Goal: Transaction & Acquisition: Purchase product/service

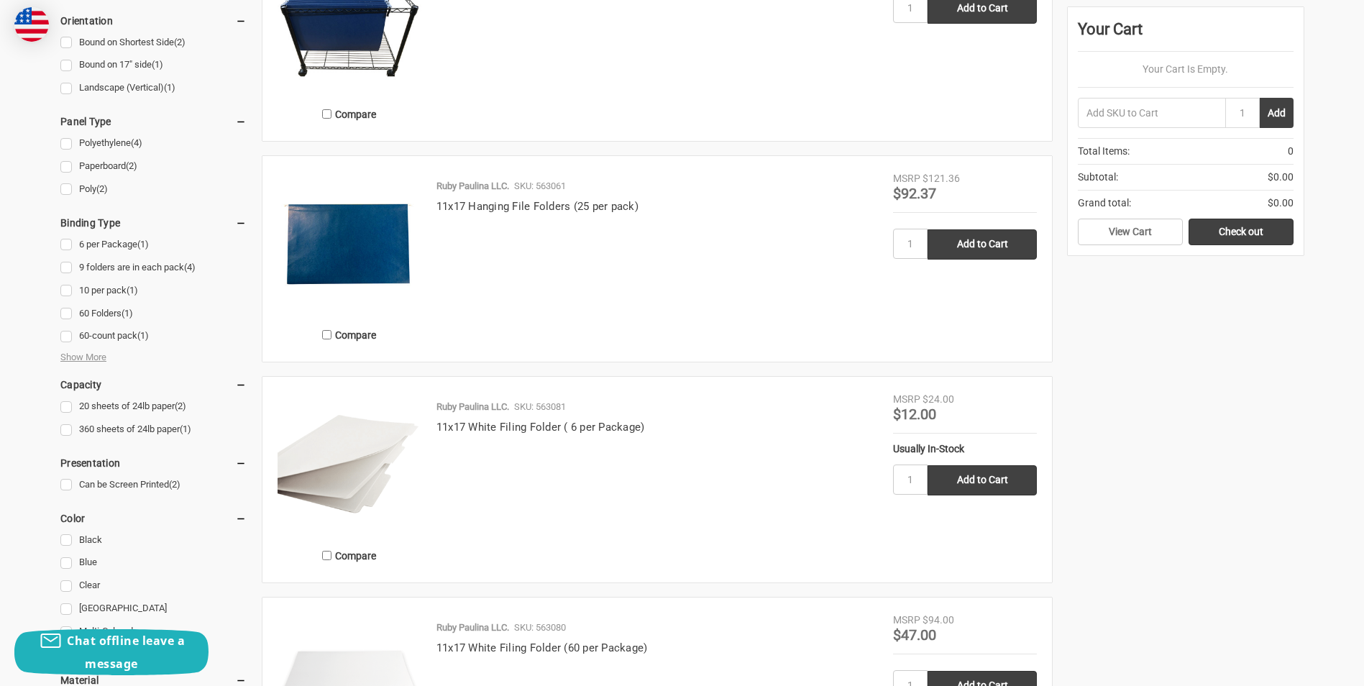
scroll to position [621, 0]
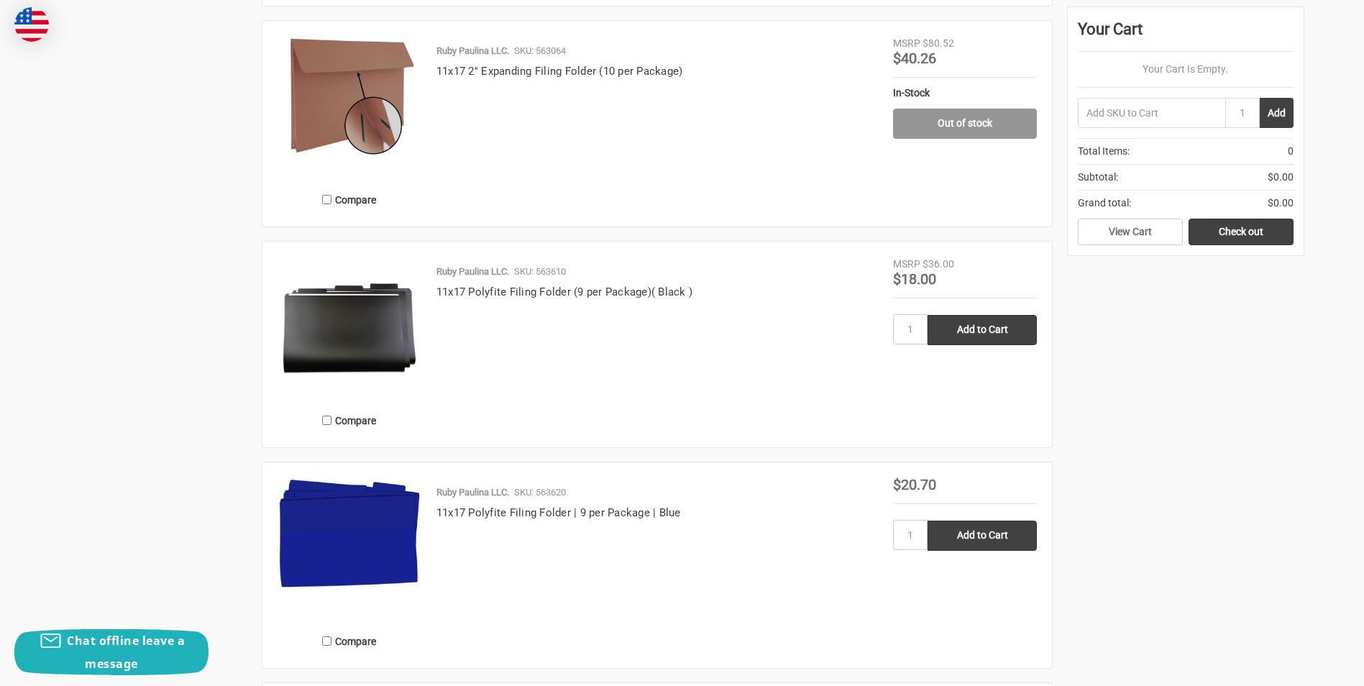
scroll to position [1773, 0]
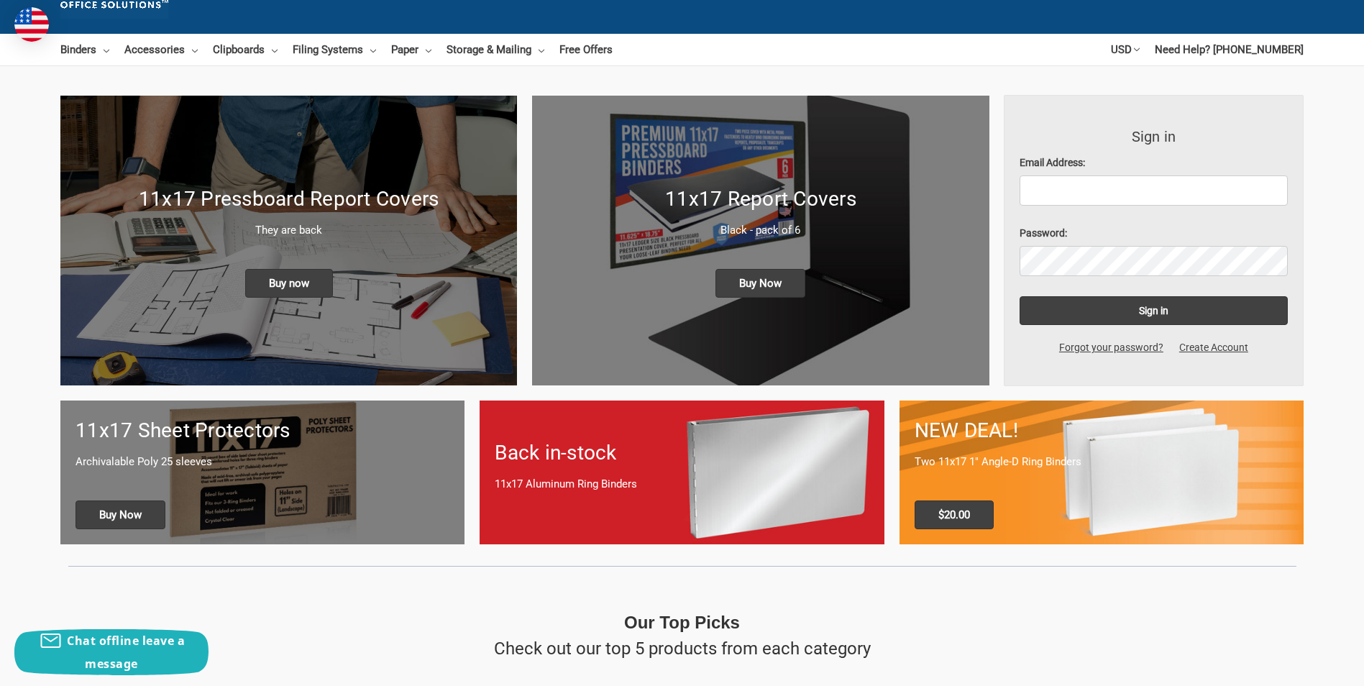
scroll to position [216, 0]
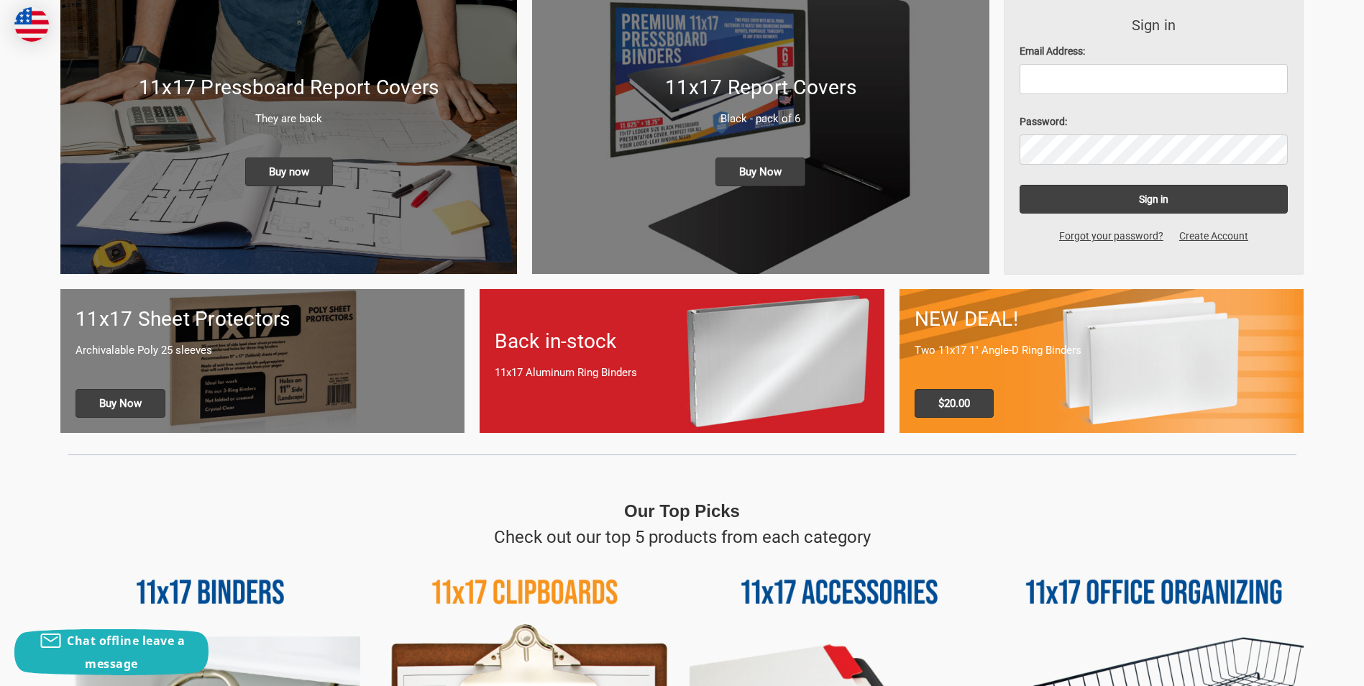
click at [616, 365] on p "11x17 Aluminum Ring Binders" at bounding box center [682, 373] width 374 height 17
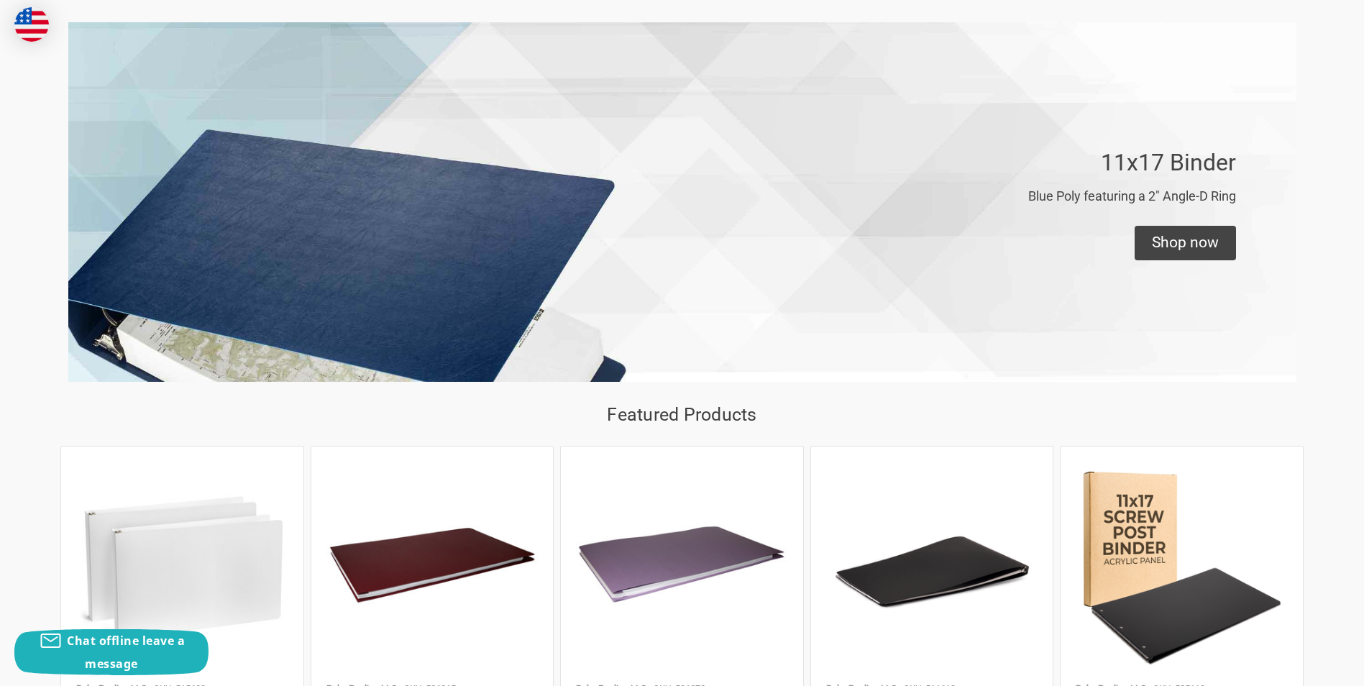
scroll to position [1438, 0]
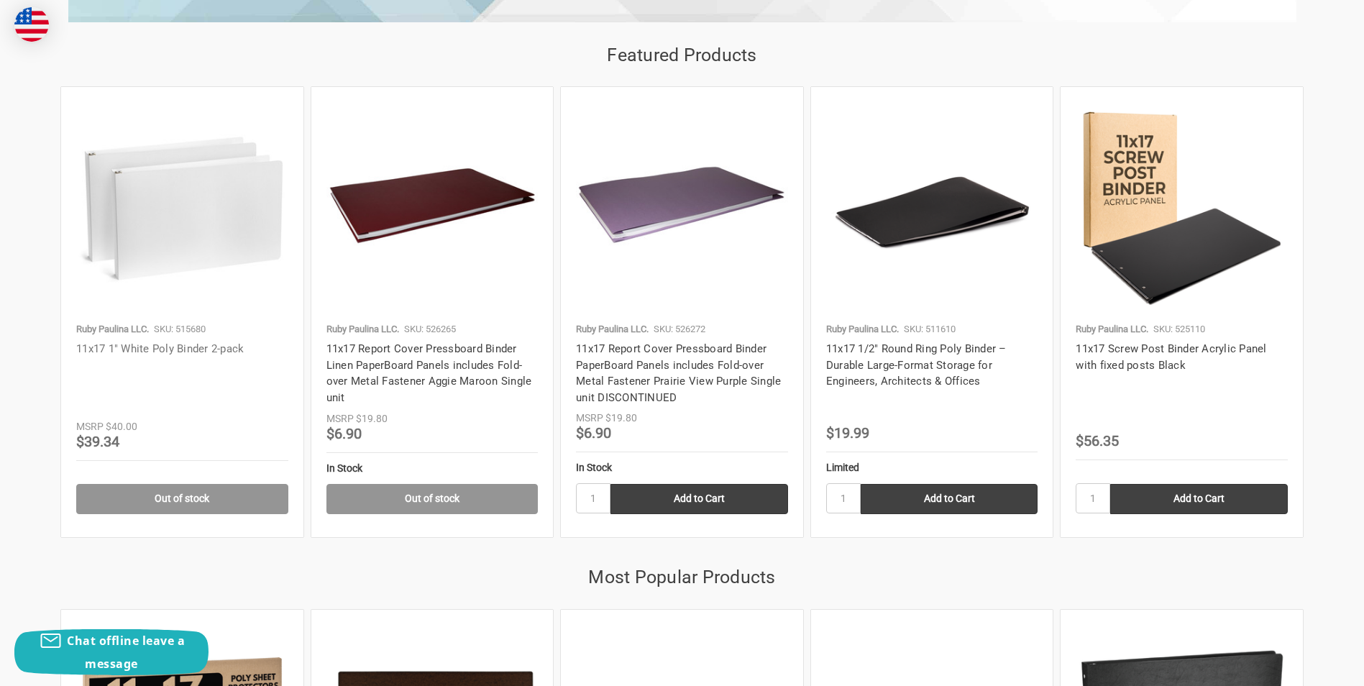
click at [236, 349] on link "11x17 1" White Poly Binder 2-pack" at bounding box center [160, 348] width 168 height 13
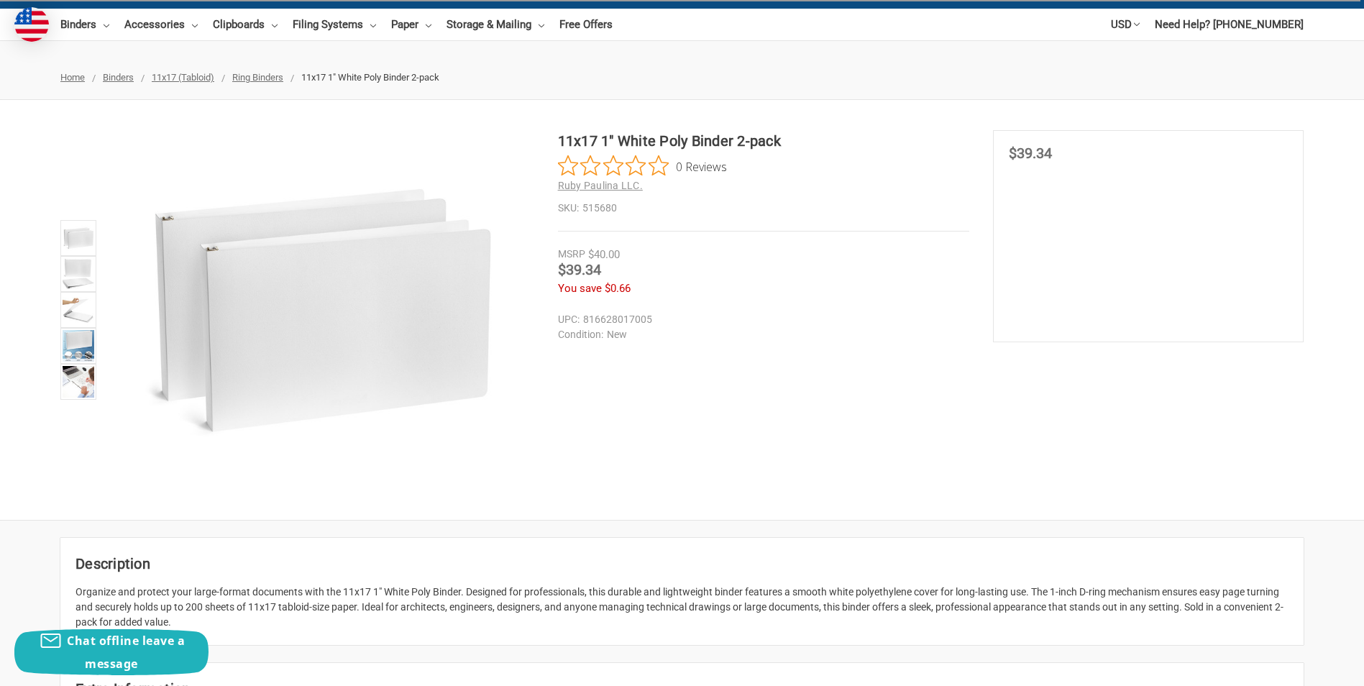
scroll to position [72, 0]
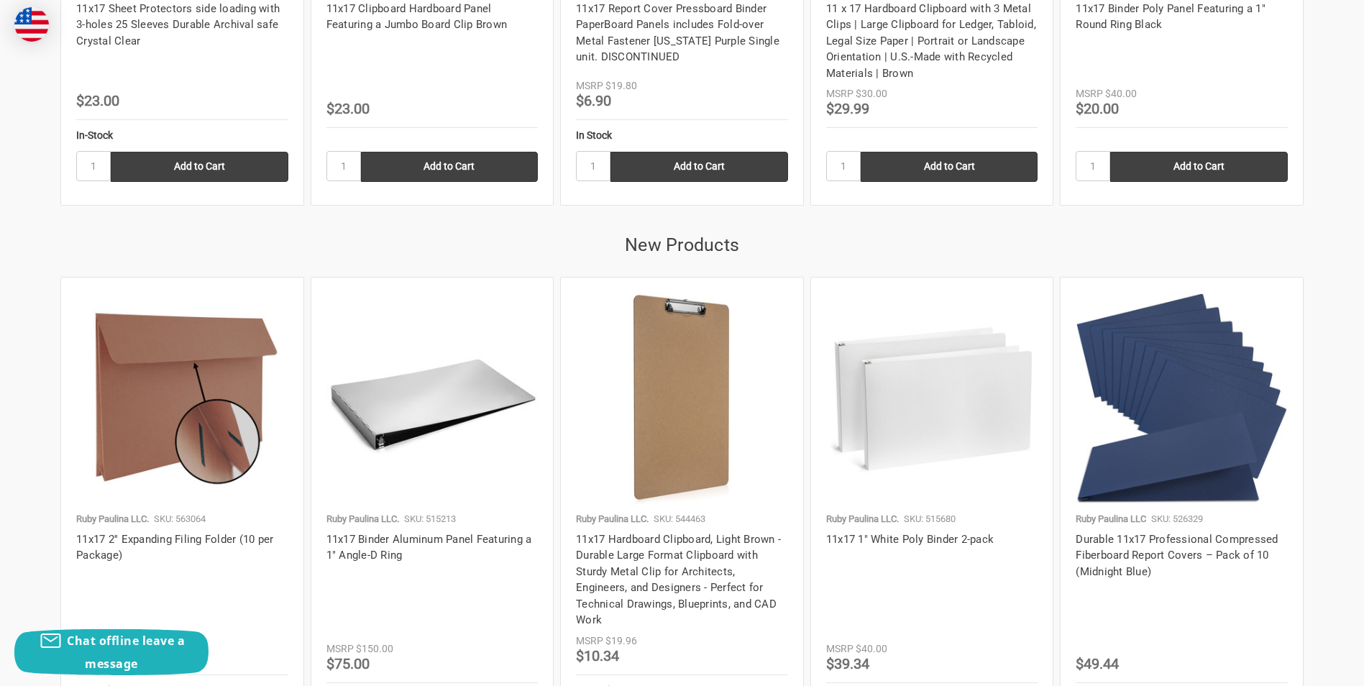
scroll to position [2517, 0]
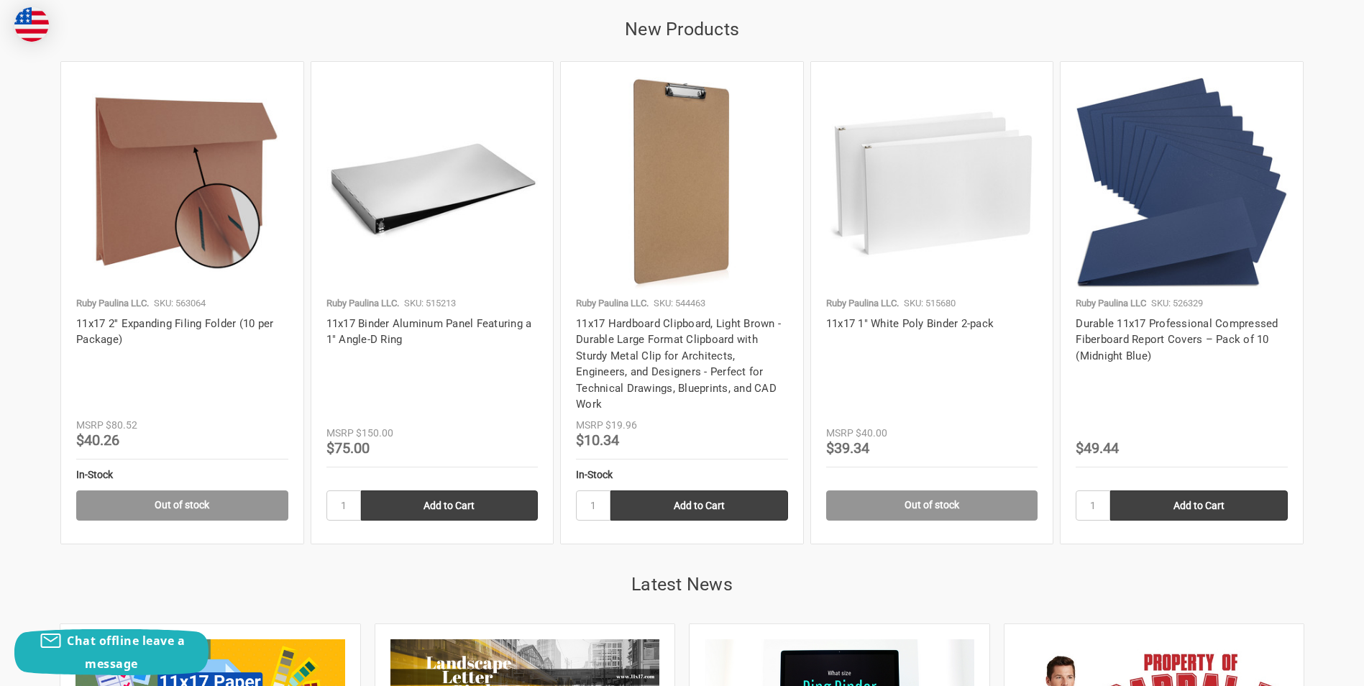
click at [345, 330] on h4 "11x17 Binder Aluminum Panel Featuring a 1" Angle-D Ring" at bounding box center [432, 332] width 212 height 32
click at [342, 344] on link "11x17 Binder Aluminum Panel Featuring a 1" Angle-D Ring" at bounding box center [429, 331] width 206 height 29
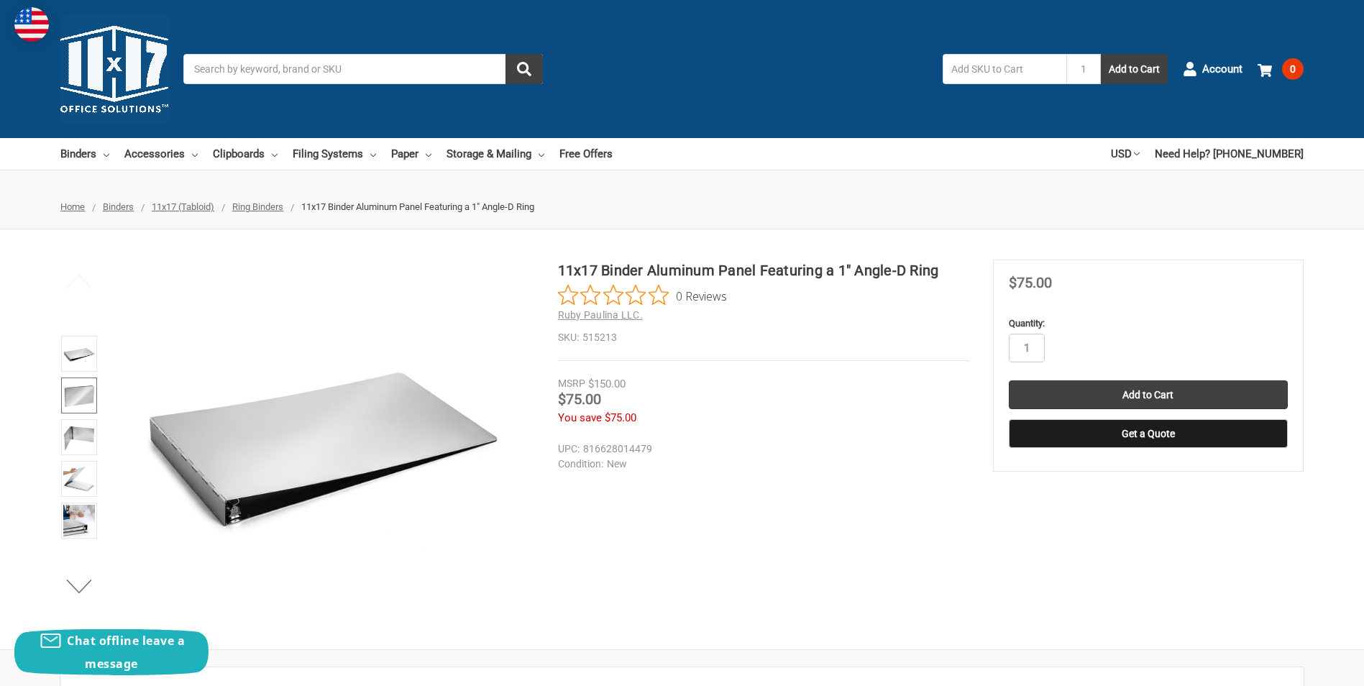
click at [73, 401] on img at bounding box center [79, 396] width 32 height 32
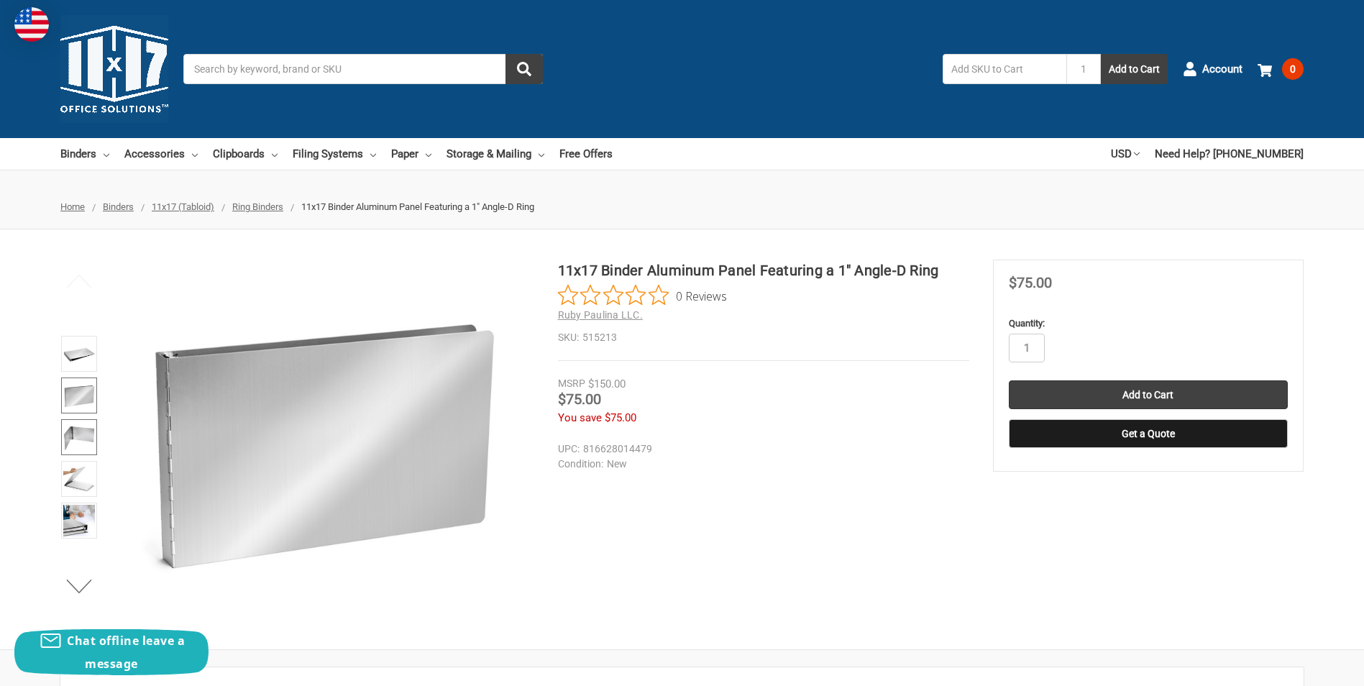
click at [81, 435] on img at bounding box center [79, 437] width 32 height 32
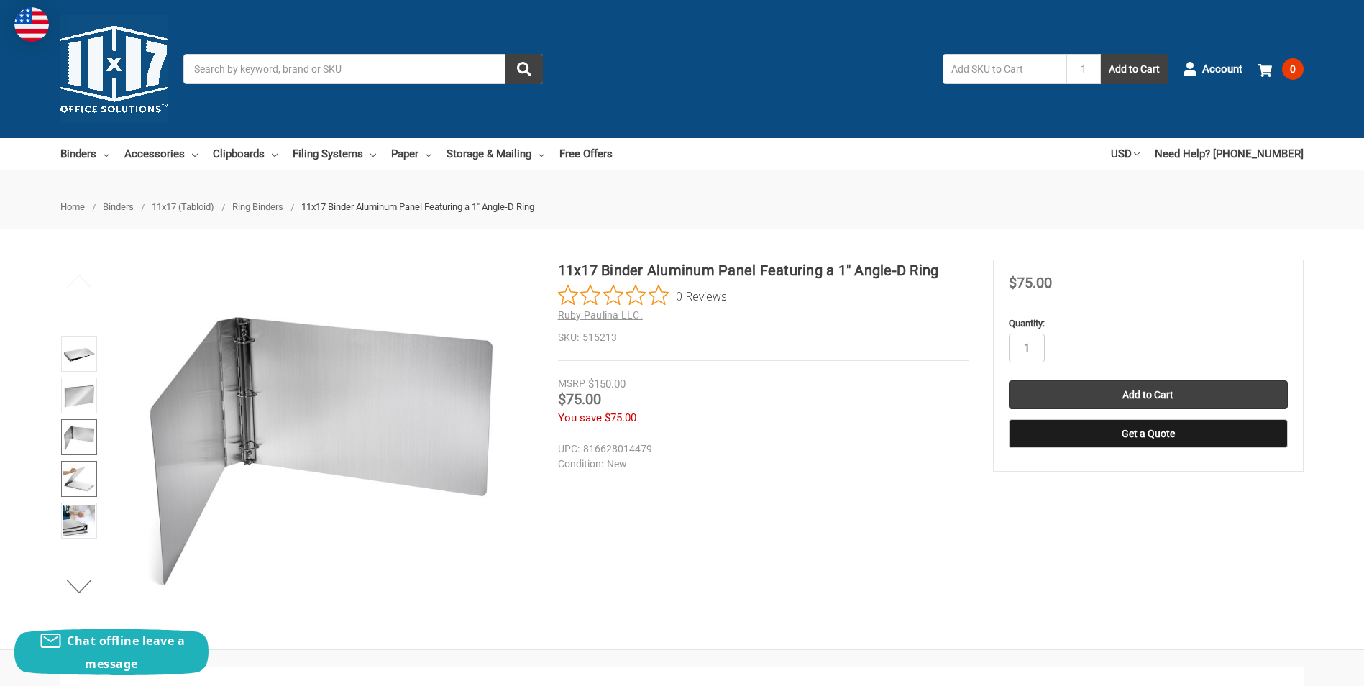
click at [72, 477] on img at bounding box center [79, 479] width 32 height 32
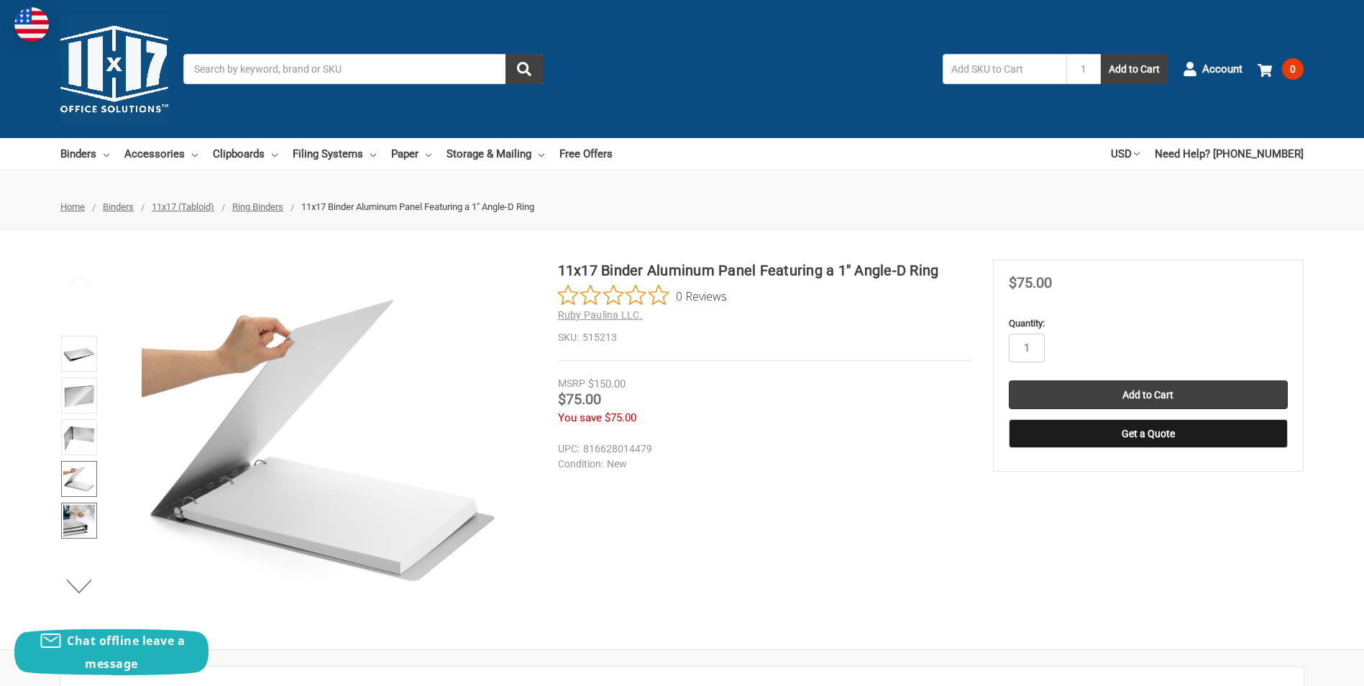
click at [65, 519] on img at bounding box center [79, 521] width 32 height 32
